Goal: Information Seeking & Learning: Learn about a topic

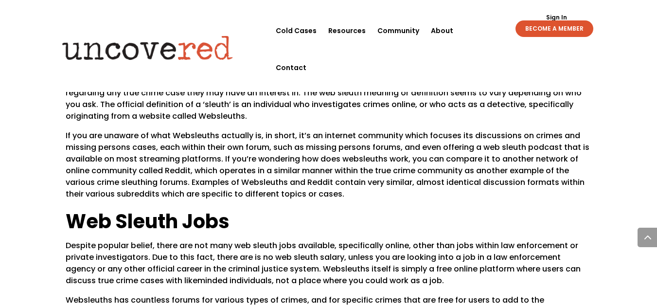
scroll to position [1341, 0]
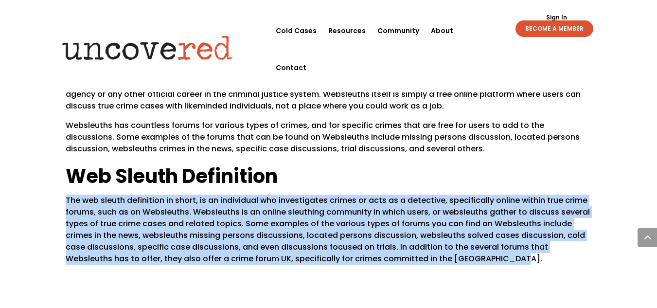
drag, startPoint x: 651, startPoint y: 182, endPoint x: 615, endPoint y: 264, distance: 89.1
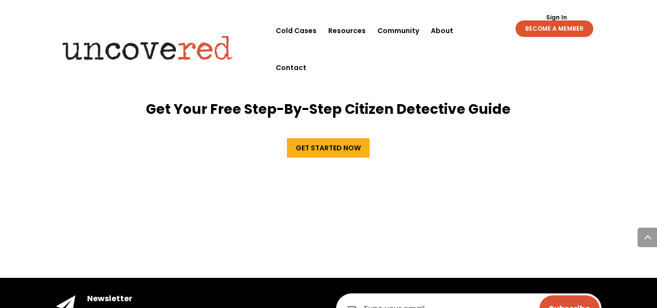
scroll to position [1842, 0]
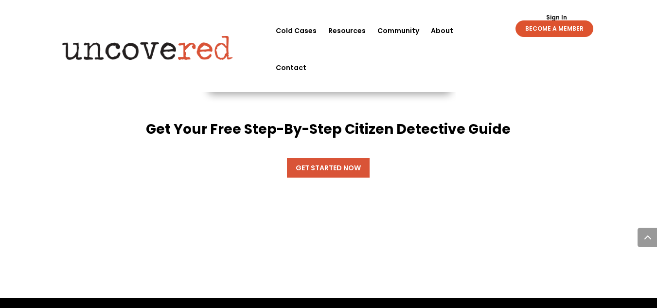
click at [320, 159] on link "Get Started Now" at bounding box center [328, 167] width 83 height 19
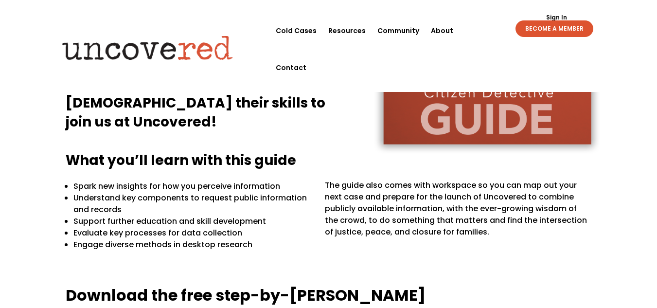
scroll to position [191, 0]
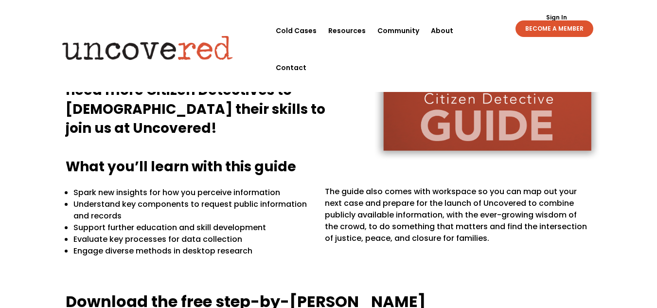
drag, startPoint x: 651, startPoint y: 109, endPoint x: 657, endPoint y: 80, distance: 30.2
click at [657, 80] on html "Cold Cases Resources Community About Contact Cold Cases Resources Community Abo…" at bounding box center [328, 291] width 657 height 965
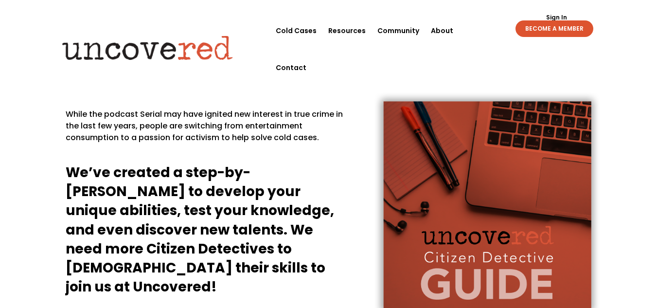
scroll to position [0, 0]
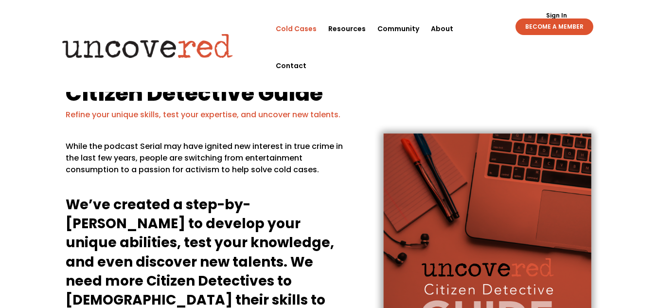
click at [299, 30] on link "Cold Cases" at bounding box center [296, 28] width 41 height 37
